Goal: Check status: Check status

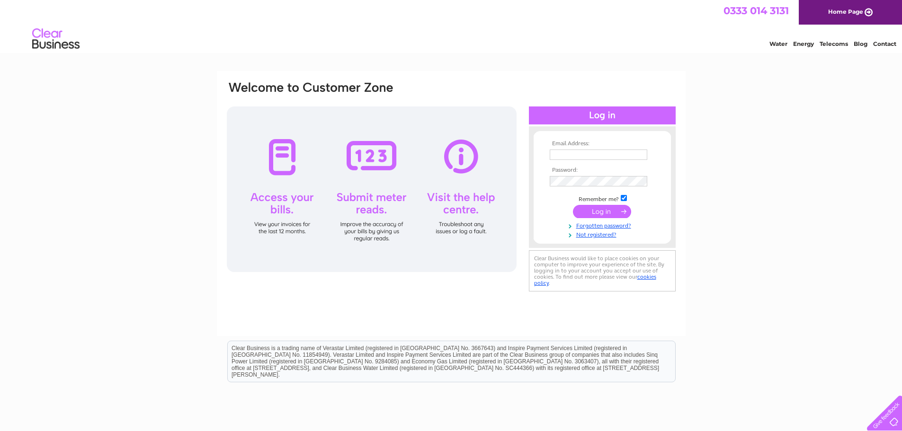
type input "ajjuplexer@gmail.com"
click at [598, 212] on input "submit" at bounding box center [602, 211] width 58 height 13
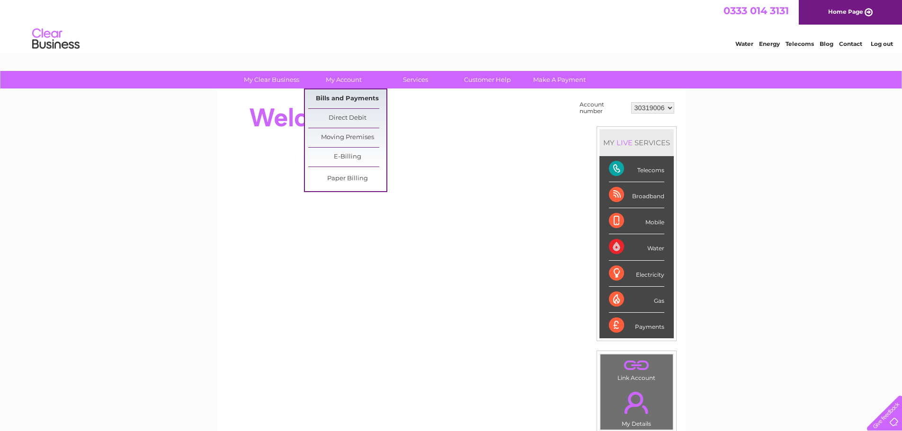
click at [351, 98] on link "Bills and Payments" at bounding box center [347, 98] width 78 height 19
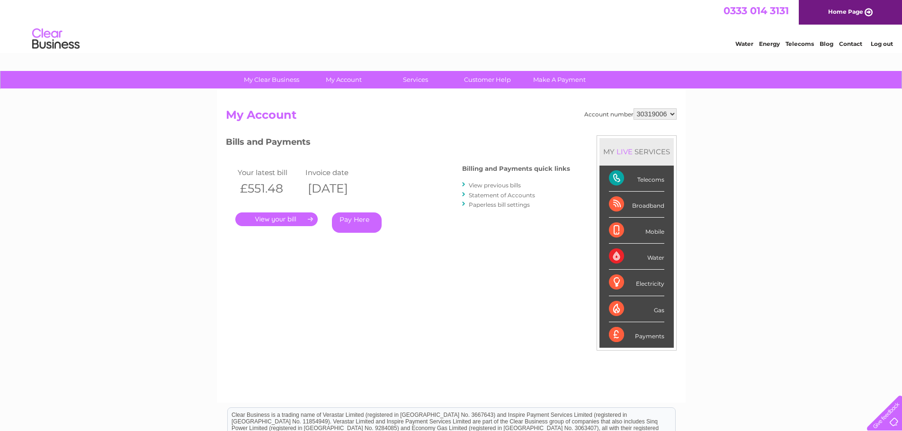
click at [490, 185] on link "View previous bills" at bounding box center [495, 185] width 52 height 7
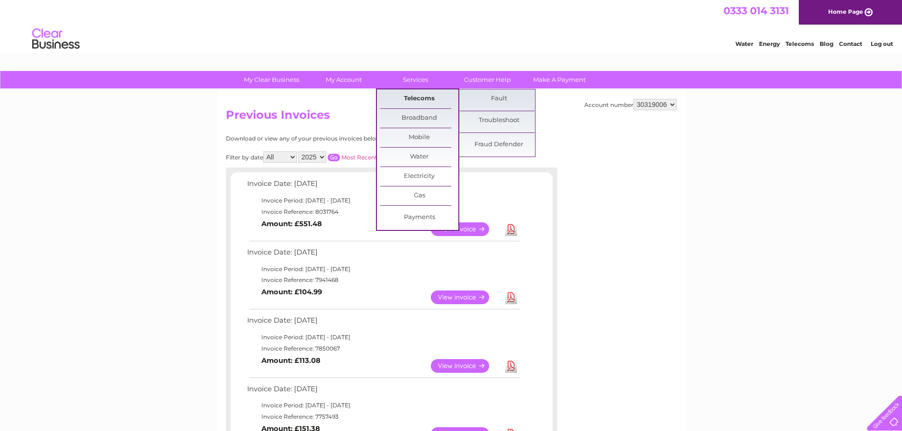
click at [415, 98] on link "Telecoms" at bounding box center [419, 98] width 78 height 19
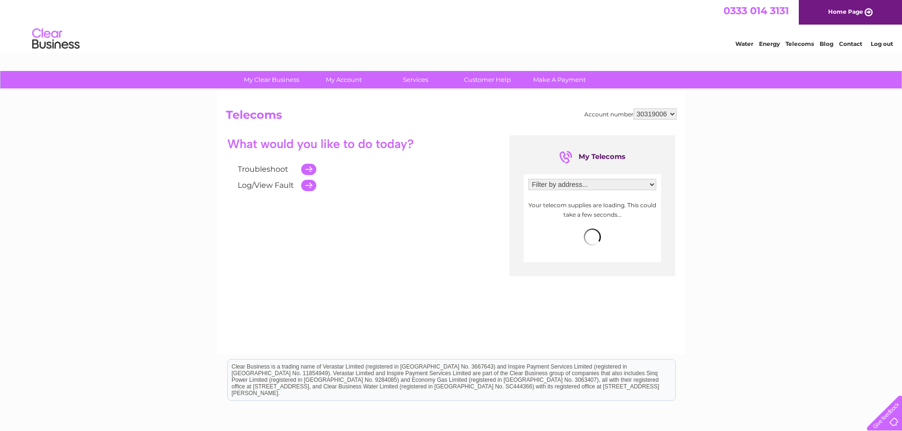
click at [584, 185] on select "Filter by address... [STREET_ADDRESS]" at bounding box center [592, 184] width 128 height 11
click at [528, 179] on select "Filter by address... [STREET_ADDRESS]" at bounding box center [592, 184] width 128 height 11
click at [442, 295] on div "Troubleshoot Log/View Fault My Telecoms Filter by address... [STREET_ADDRESS] 0…" at bounding box center [451, 227] width 451 height 185
drag, startPoint x: 620, startPoint y: 185, endPoint x: 608, endPoint y: 189, distance: 12.9
click at [619, 185] on select "Filter by address... [STREET_ADDRESS]" at bounding box center [592, 184] width 128 height 11
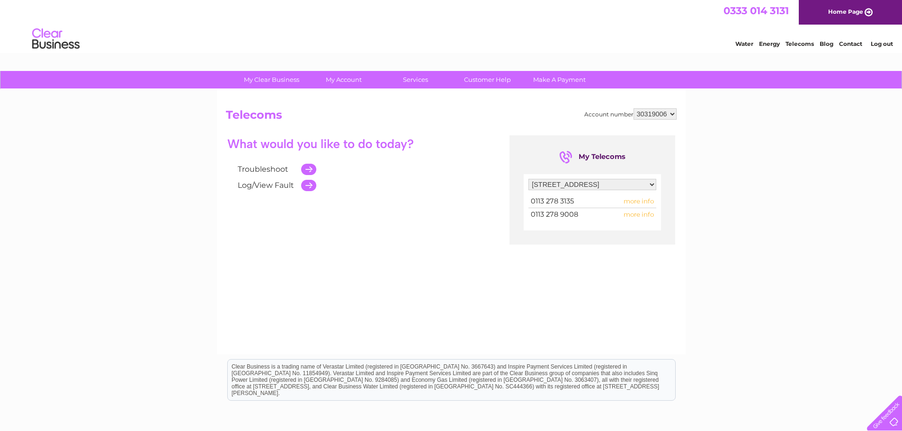
click at [528, 179] on select "Filter by address... [STREET_ADDRESS]" at bounding box center [592, 184] width 128 height 11
click at [613, 183] on select "Filter by address... [STREET_ADDRESS]" at bounding box center [592, 184] width 128 height 11
click at [528, 179] on select "Filter by address... [STREET_ADDRESS]" at bounding box center [592, 184] width 128 height 11
click at [615, 185] on select "Filter by address... [STREET_ADDRESS]" at bounding box center [592, 184] width 128 height 11
select select "2715266"
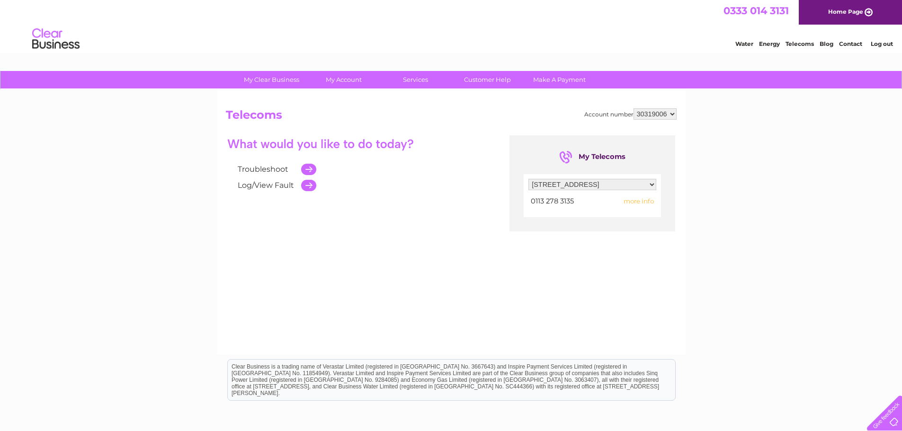
click at [528, 179] on select "Filter by address... [STREET_ADDRESS]" at bounding box center [592, 184] width 128 height 11
click at [562, 183] on select "Filter by address... [STREET_ADDRESS]" at bounding box center [592, 184] width 128 height 11
select select
click at [528, 179] on select "Filter by address... [STREET_ADDRESS]" at bounding box center [592, 184] width 128 height 11
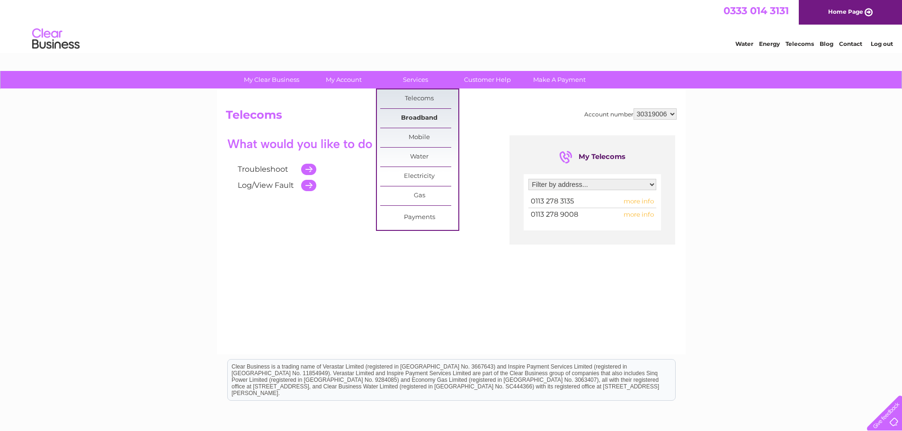
click at [420, 117] on link "Broadband" at bounding box center [419, 118] width 78 height 19
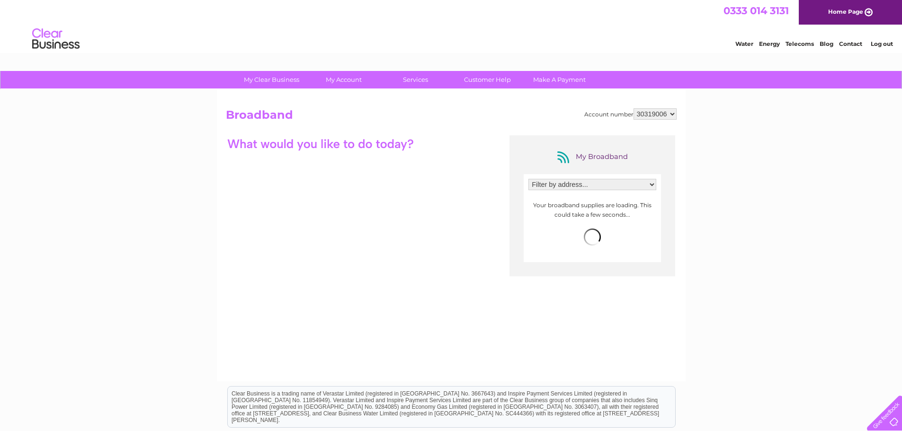
click at [601, 182] on select "Filter by address... 3-4 St Chads Parade, Leeds, West Yorkshire, LS16 5JH" at bounding box center [592, 184] width 128 height 11
select select "2715266"
click at [528, 179] on select "Filter by address... 3-4 St Chads Parade, Leeds, West Yorkshire, LS16 5JH" at bounding box center [592, 184] width 128 height 11
click at [646, 198] on span "more info" at bounding box center [639, 201] width 30 height 8
